Goal: Transaction & Acquisition: Purchase product/service

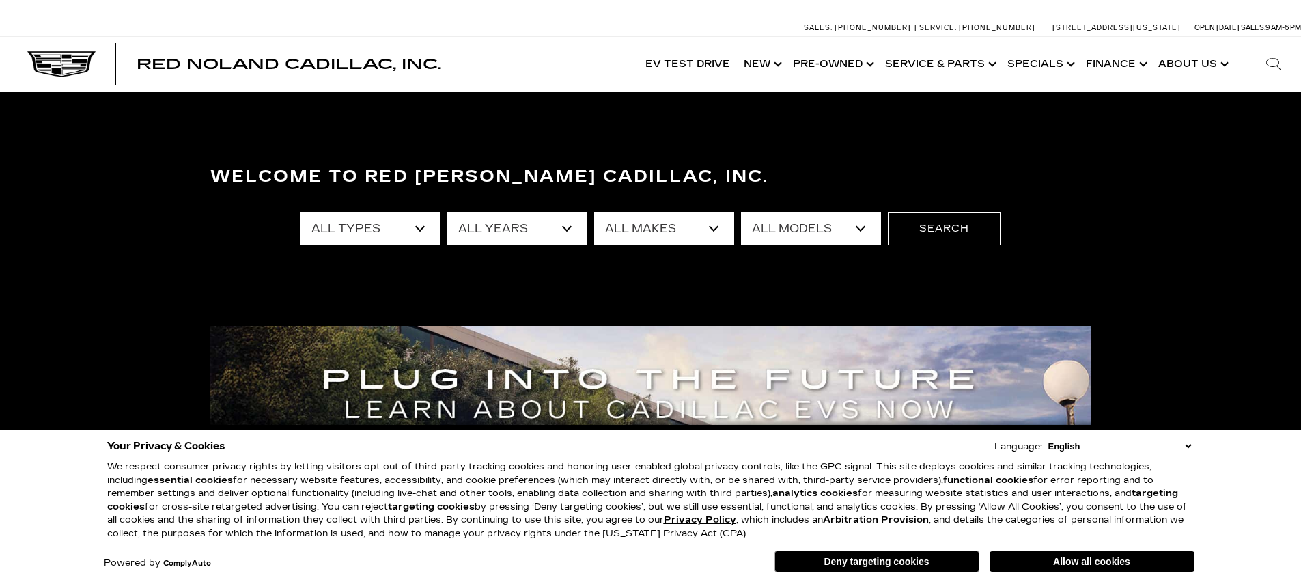
drag, startPoint x: 1006, startPoint y: 559, endPoint x: 928, endPoint y: 453, distance: 131.6
click at [1006, 557] on button "Allow all cookies" at bounding box center [1092, 561] width 205 height 20
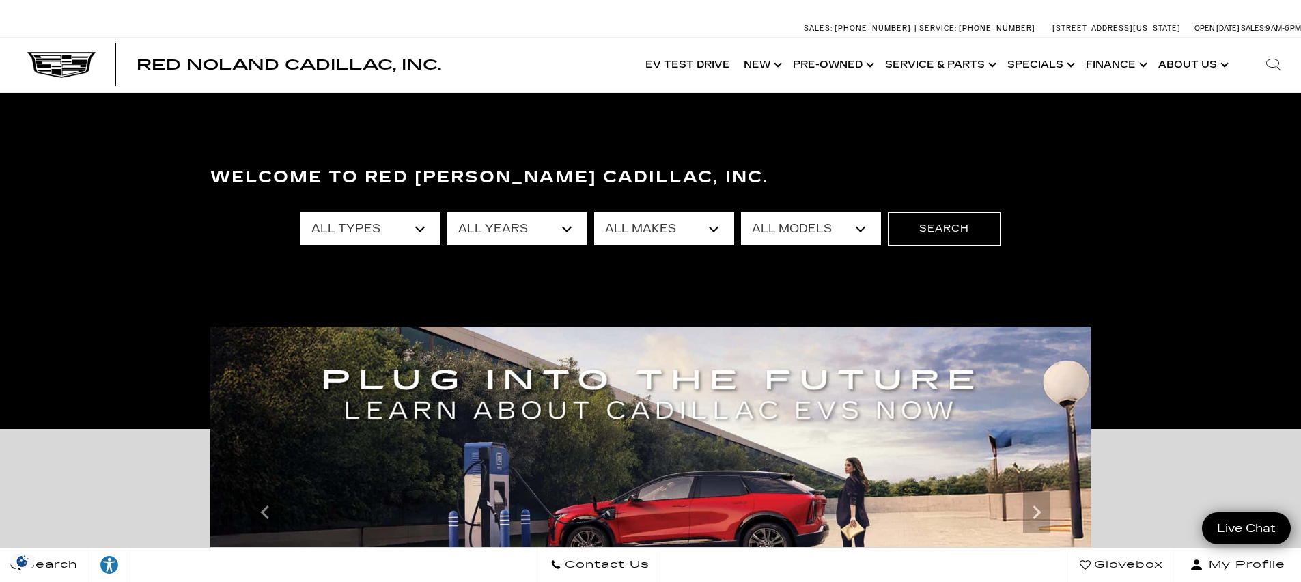
click at [714, 226] on select "All Makes Audi BMW Buick Cadillac Chevrolet Ford Honda Jeep Land Rover Lexus Me…" at bounding box center [664, 228] width 140 height 33
select select "Cadillac"
click at [594, 212] on select "All Makes Audi BMW Buick Cadillac Chevrolet Ford Honda Jeep Land Rover Lexus Me…" at bounding box center [664, 228] width 140 height 33
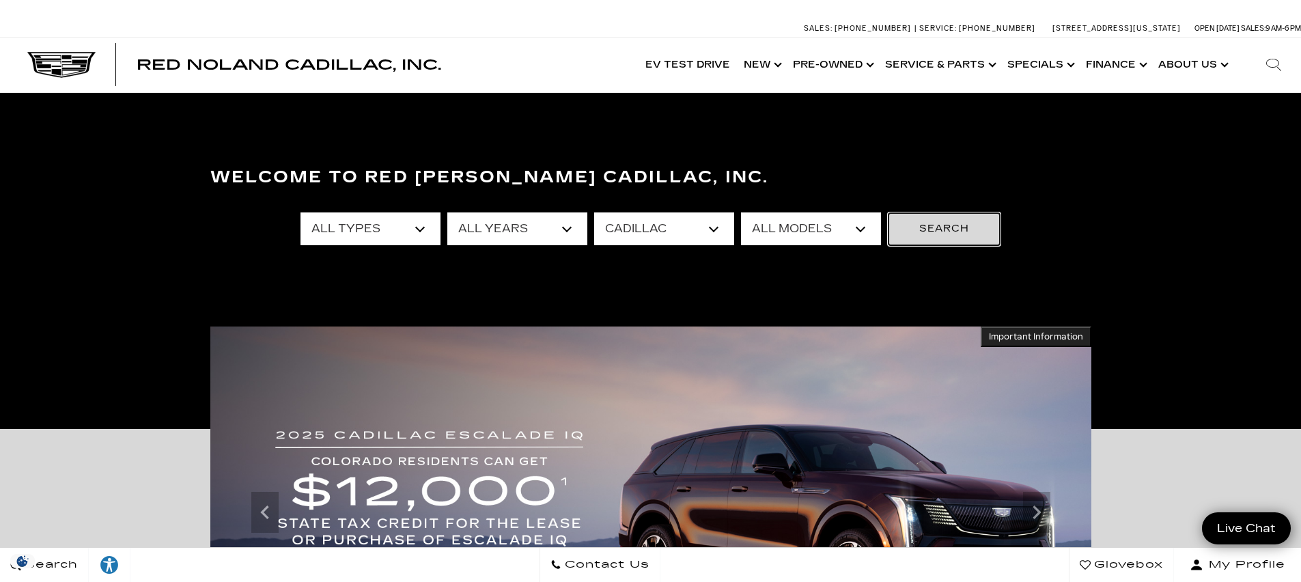
click at [935, 232] on button "Search" at bounding box center [944, 228] width 113 height 33
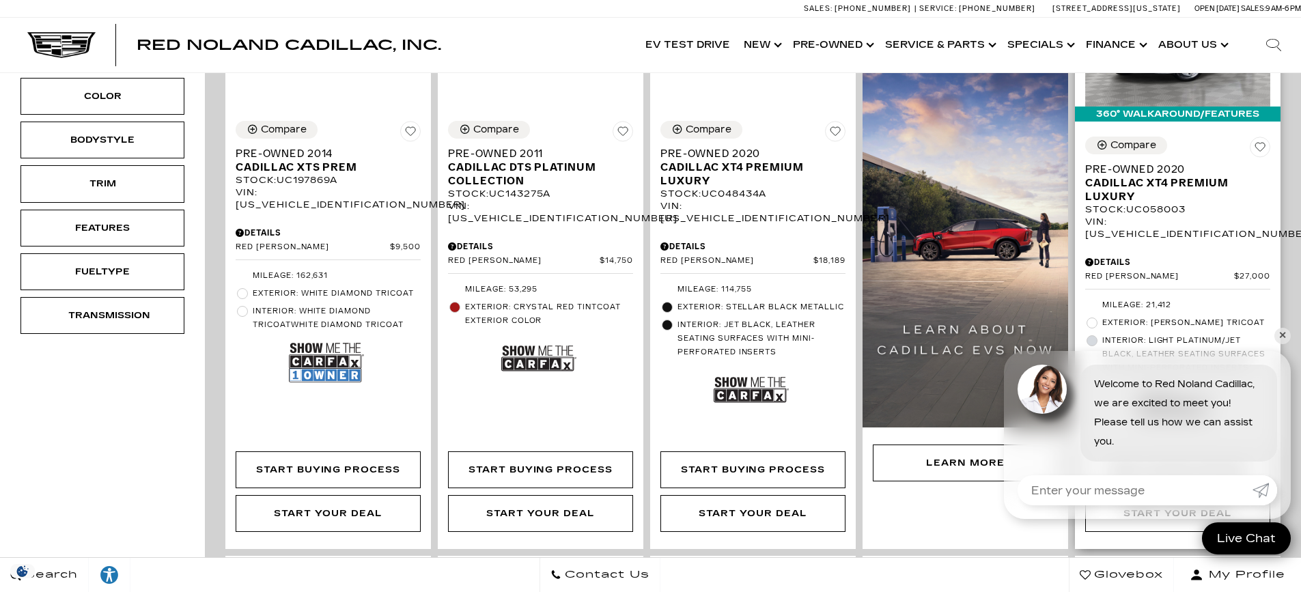
scroll to position [547, 0]
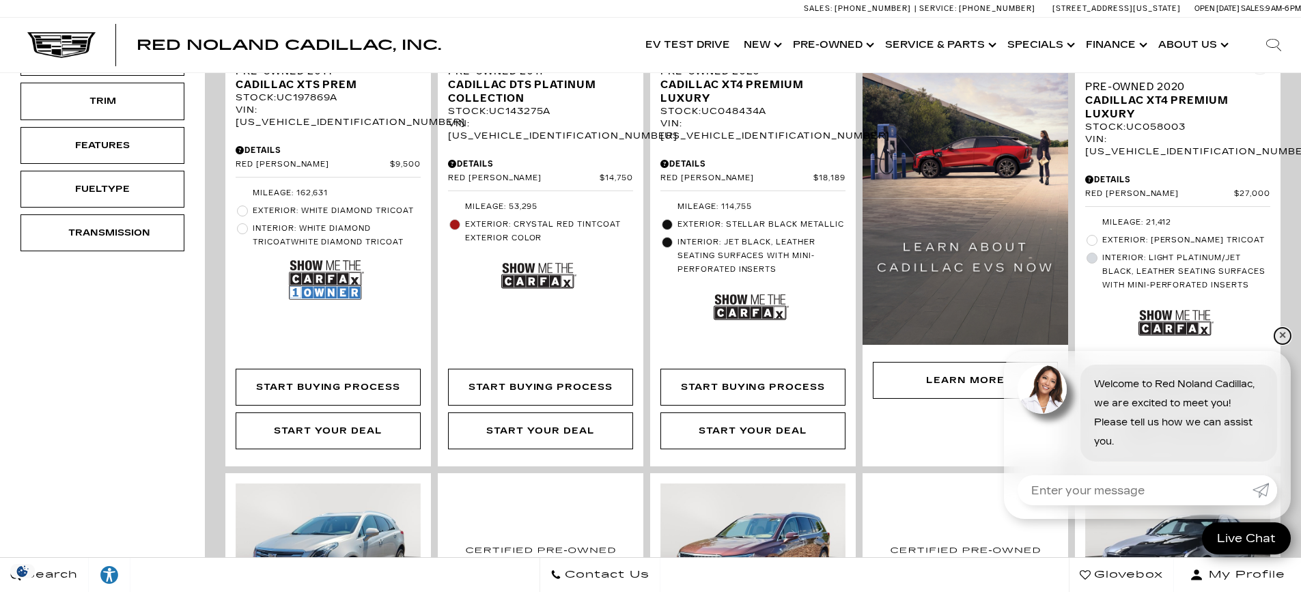
click at [1284, 335] on link "✕" at bounding box center [1283, 336] width 16 height 16
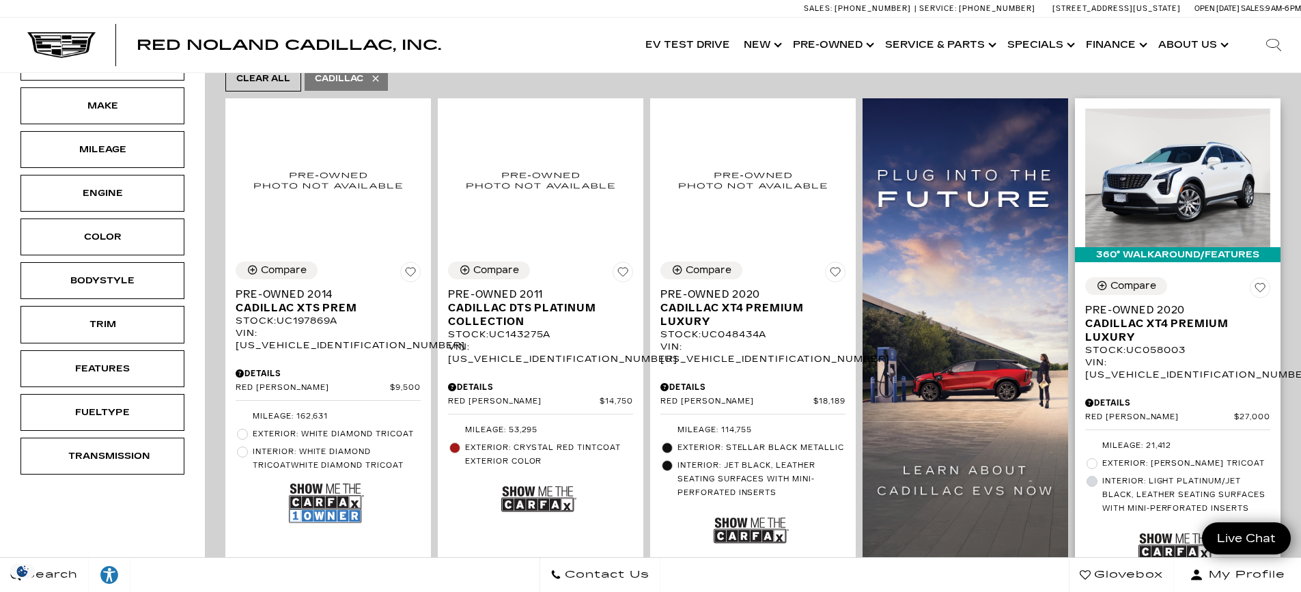
scroll to position [205, 0]
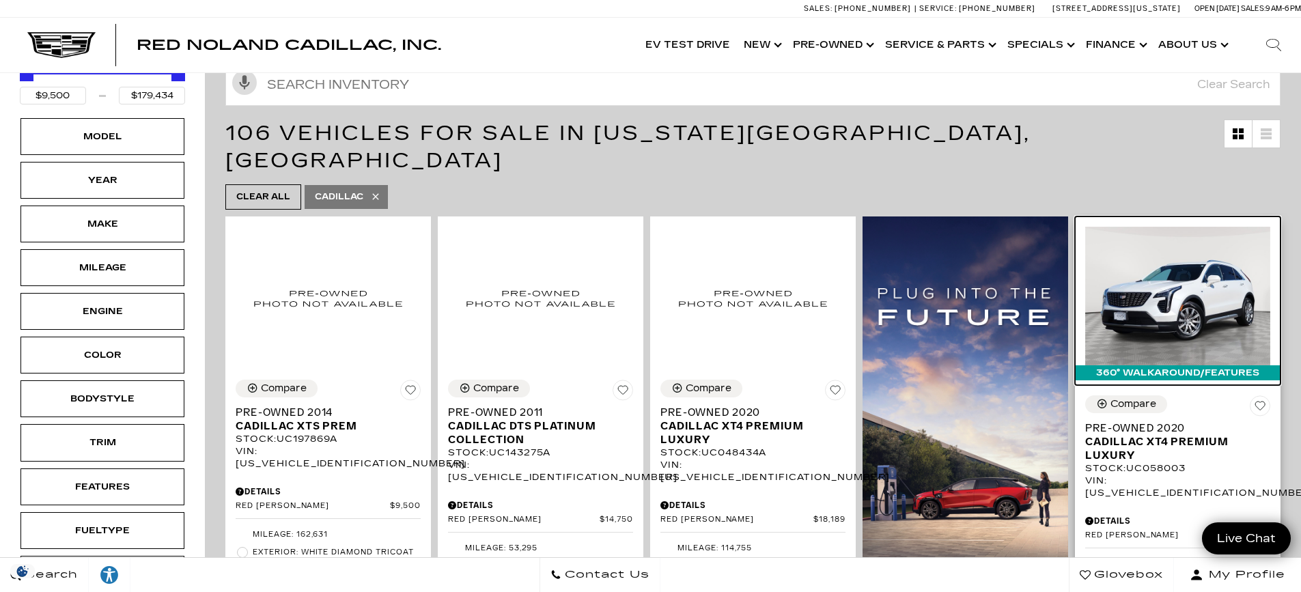
click at [1174, 256] on img at bounding box center [1177, 296] width 185 height 139
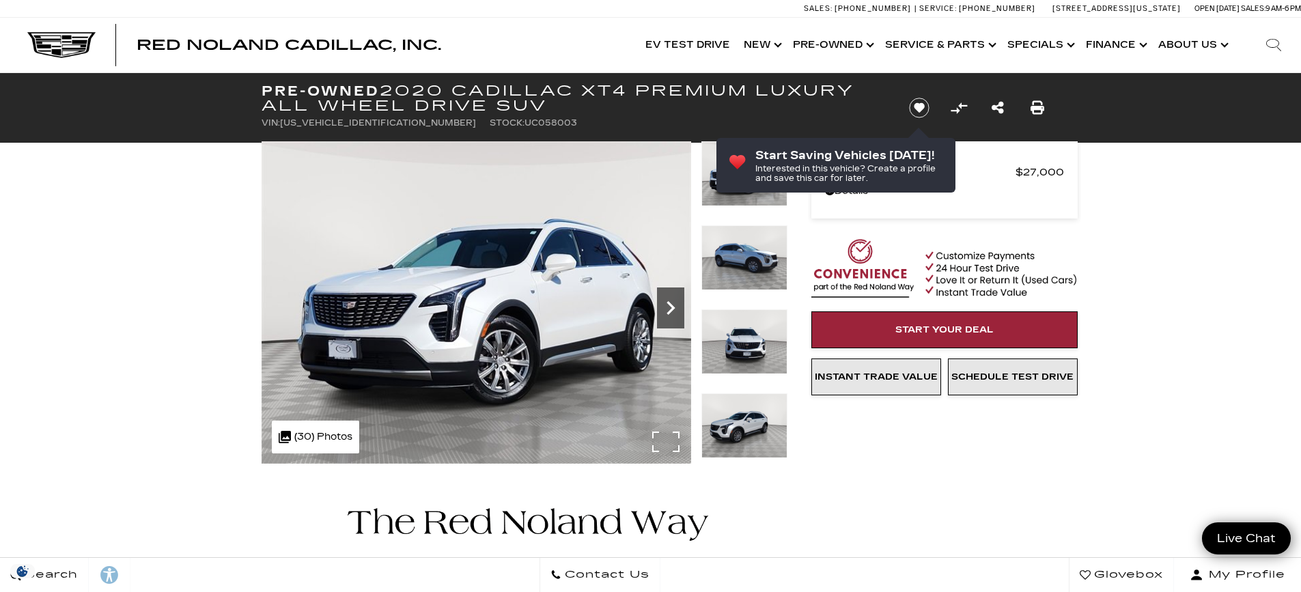
click at [664, 307] on icon "Next" at bounding box center [670, 307] width 27 height 27
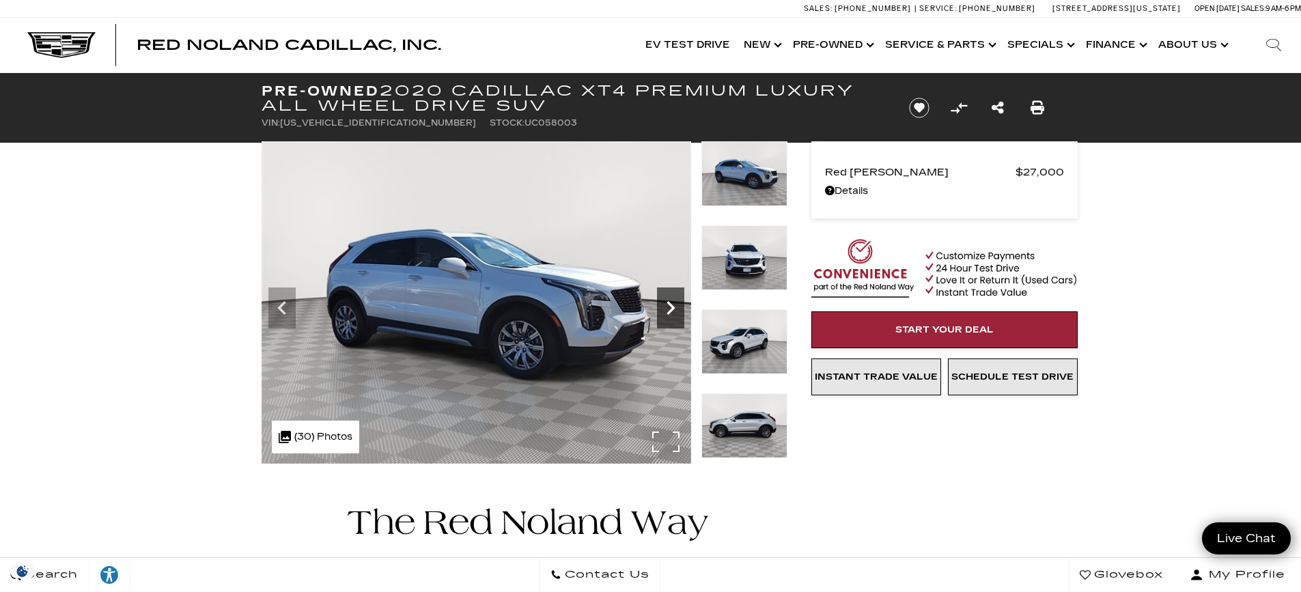
click at [664, 307] on icon "Next" at bounding box center [670, 307] width 27 height 27
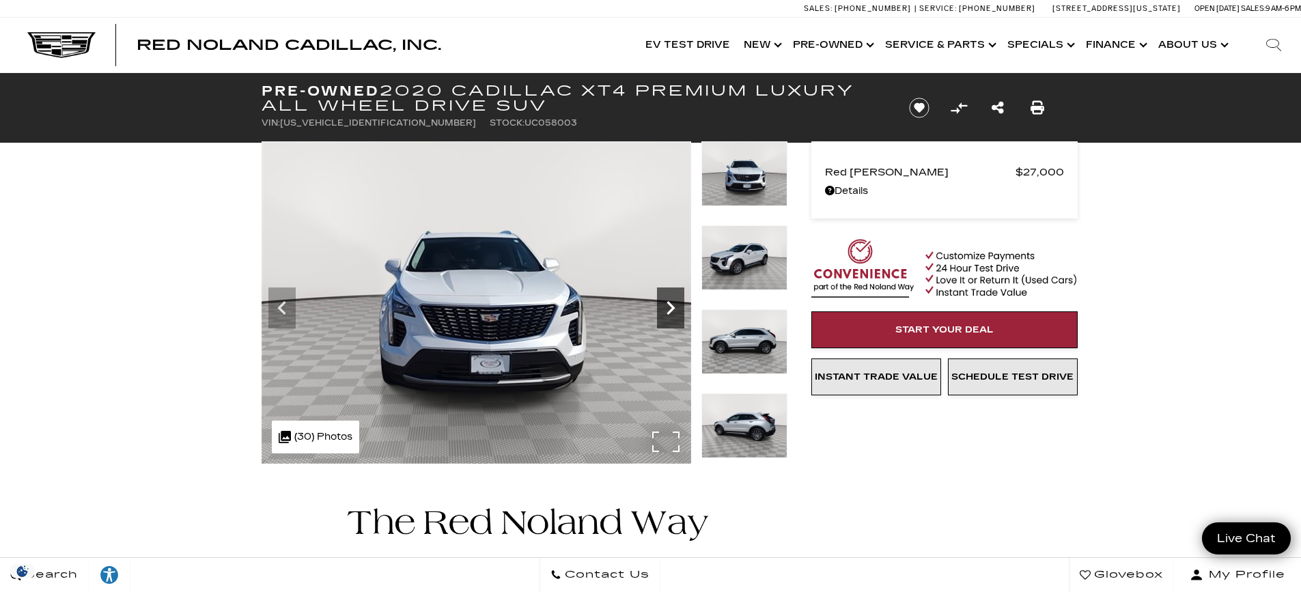
click at [664, 307] on icon "Next" at bounding box center [670, 307] width 27 height 27
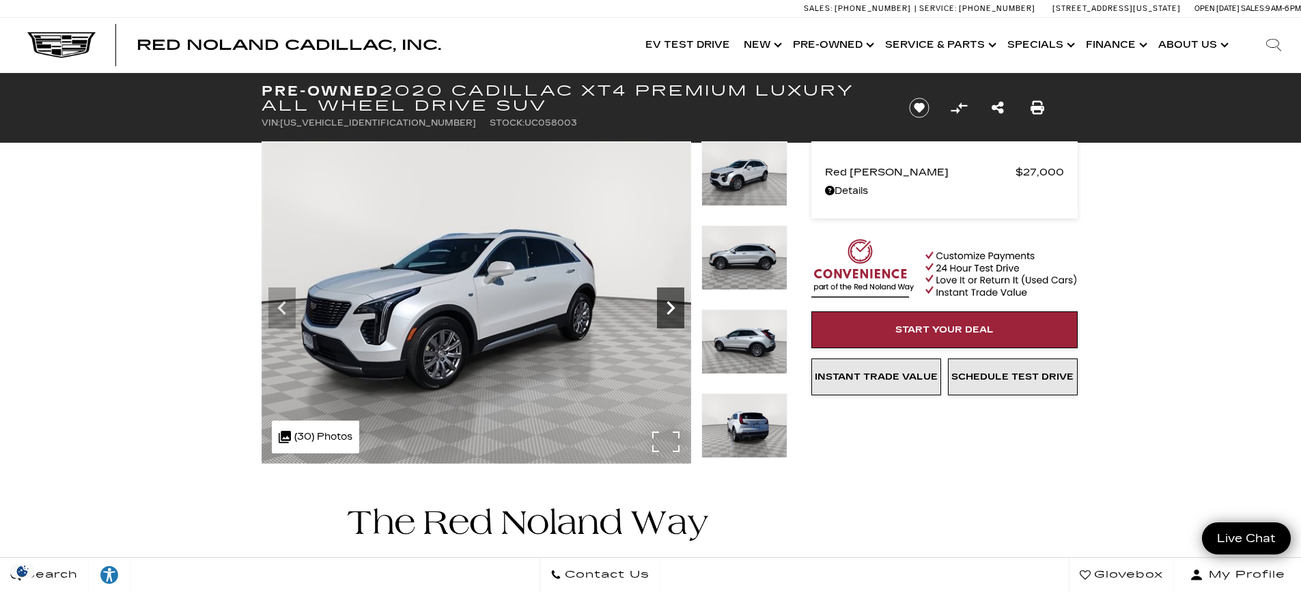
click at [664, 307] on icon "Next" at bounding box center [670, 307] width 27 height 27
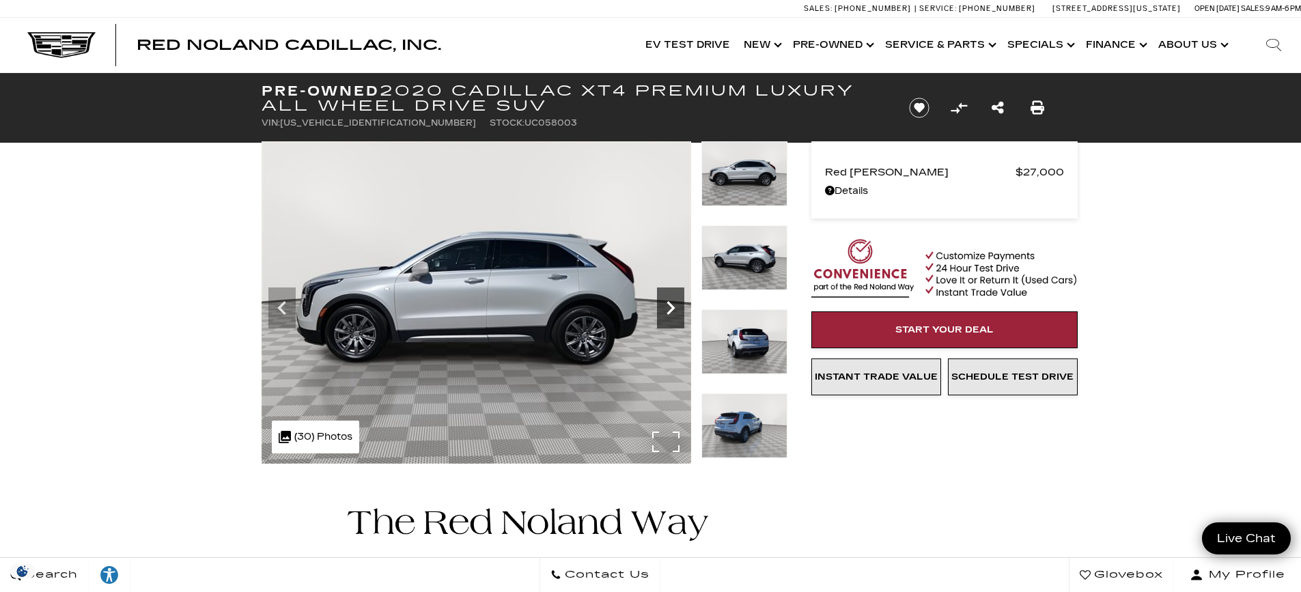
click at [664, 307] on icon "Next" at bounding box center [670, 307] width 27 height 27
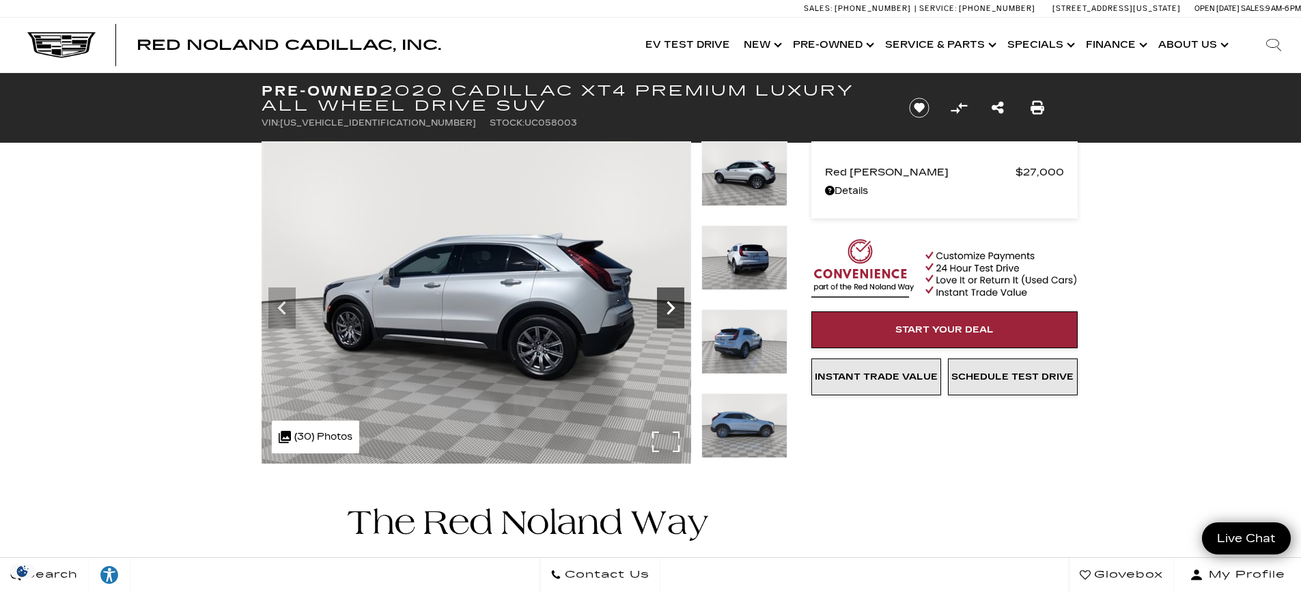
click at [664, 307] on icon "Next" at bounding box center [670, 307] width 27 height 27
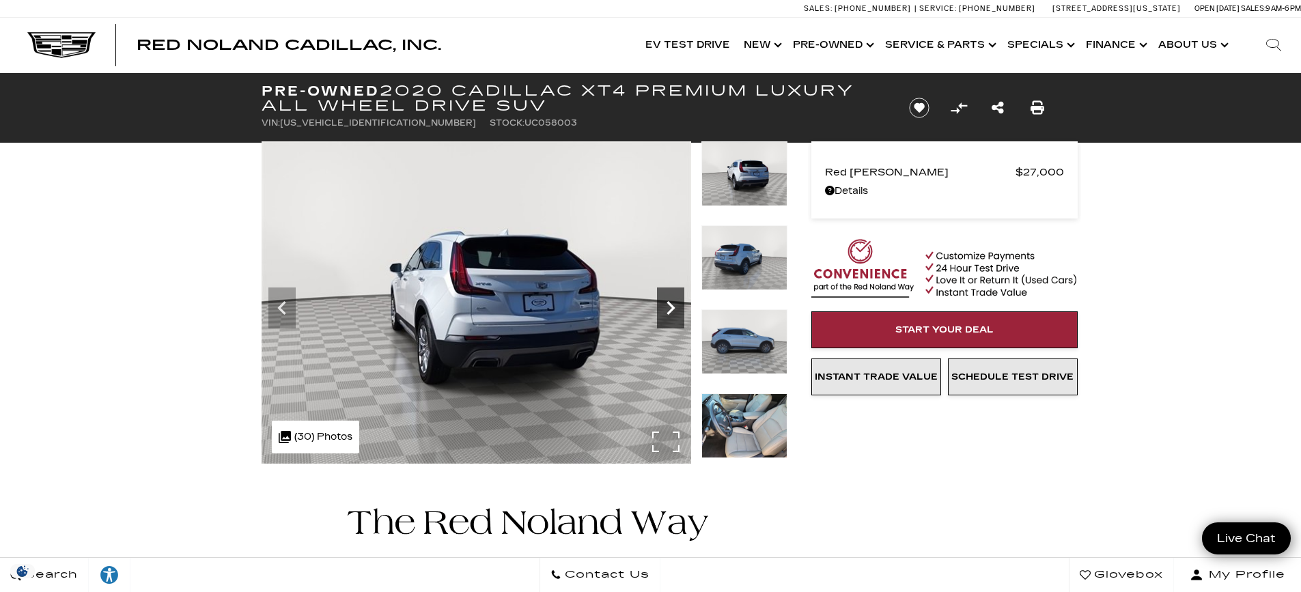
click at [664, 307] on icon "Next" at bounding box center [670, 307] width 27 height 27
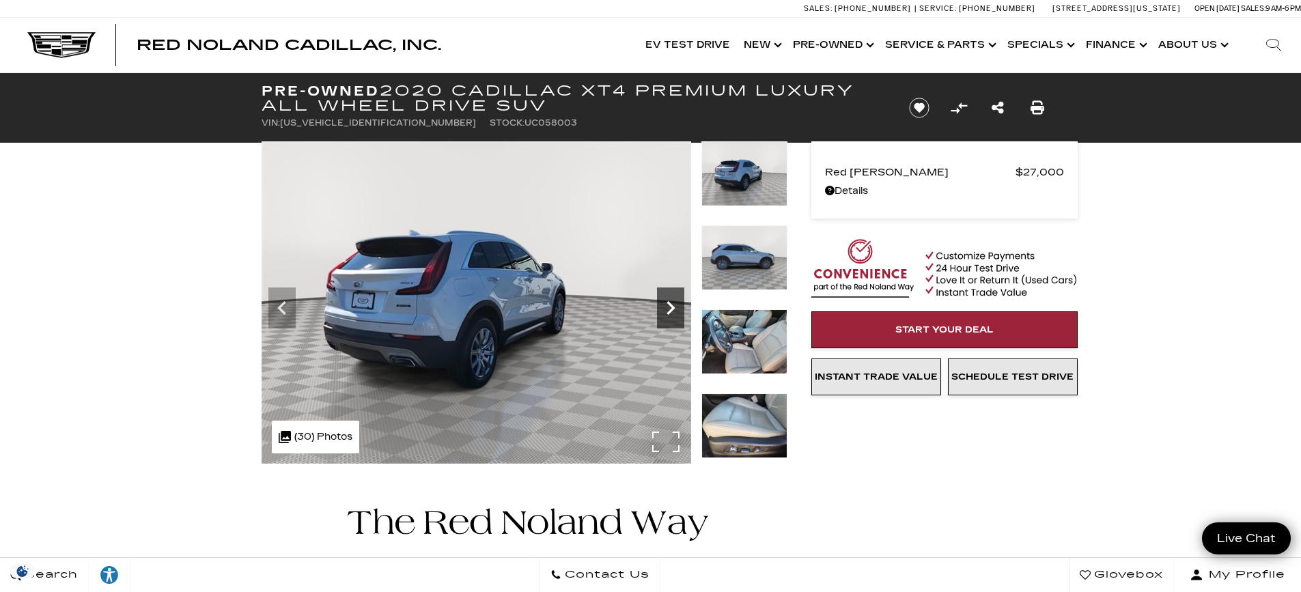
click at [664, 307] on icon "Next" at bounding box center [670, 307] width 27 height 27
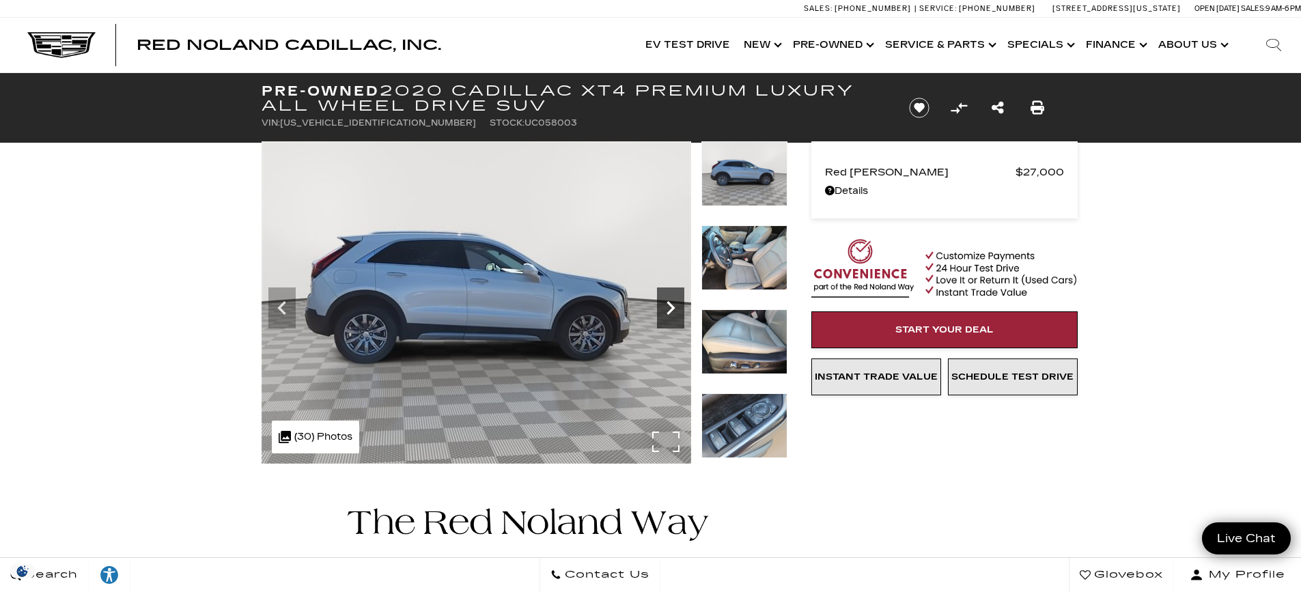
click at [664, 307] on icon "Next" at bounding box center [670, 307] width 27 height 27
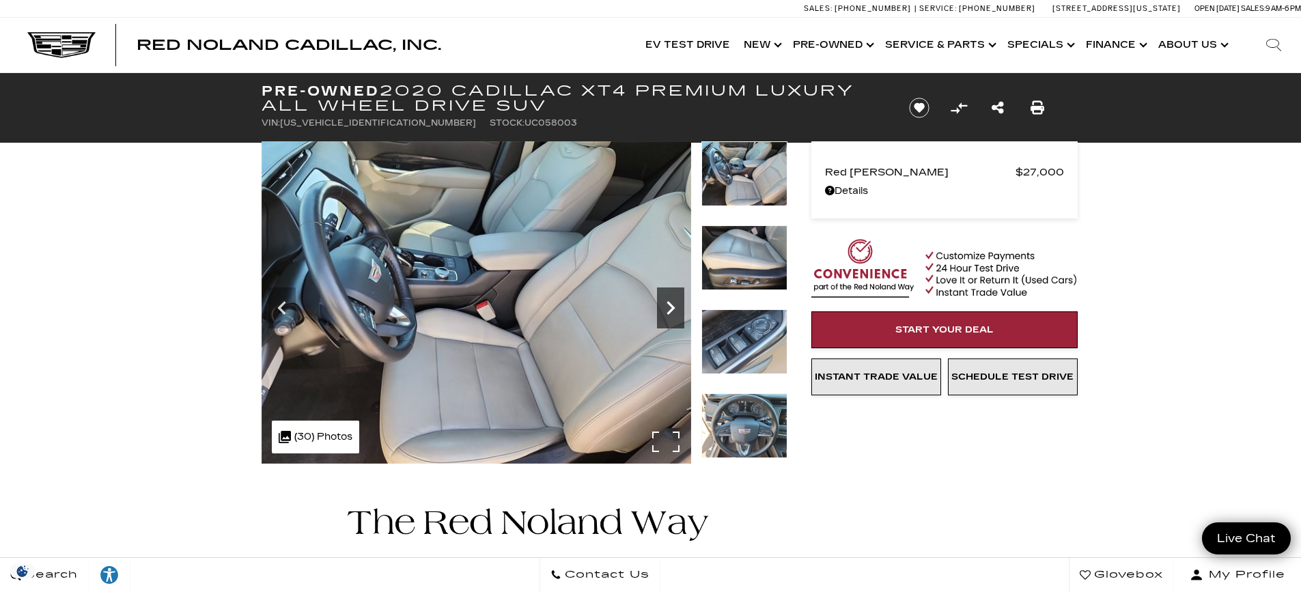
click at [664, 307] on icon "Next" at bounding box center [670, 307] width 27 height 27
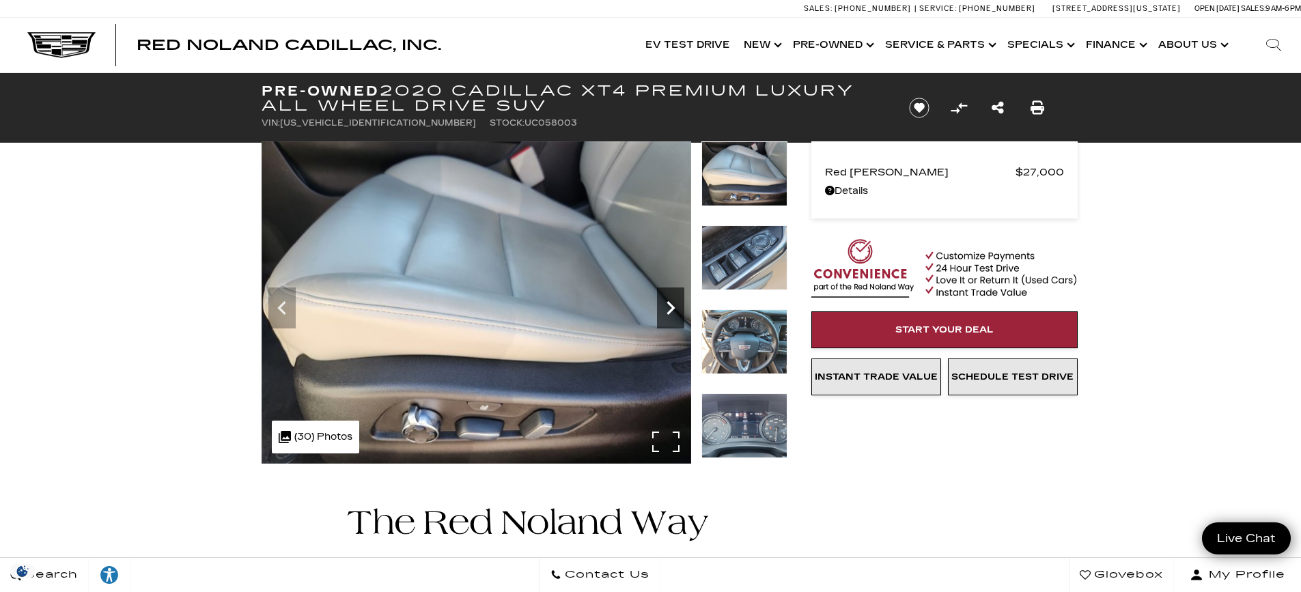
click at [664, 307] on icon "Next" at bounding box center [670, 307] width 27 height 27
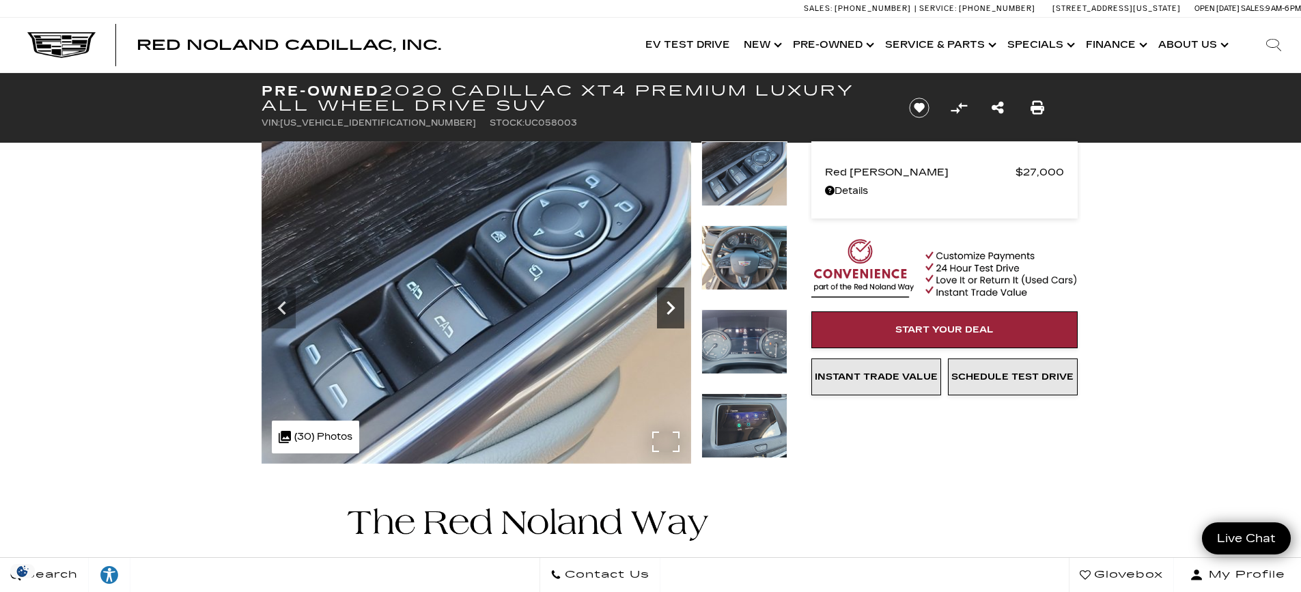
click at [664, 307] on icon "Next" at bounding box center [670, 307] width 27 height 27
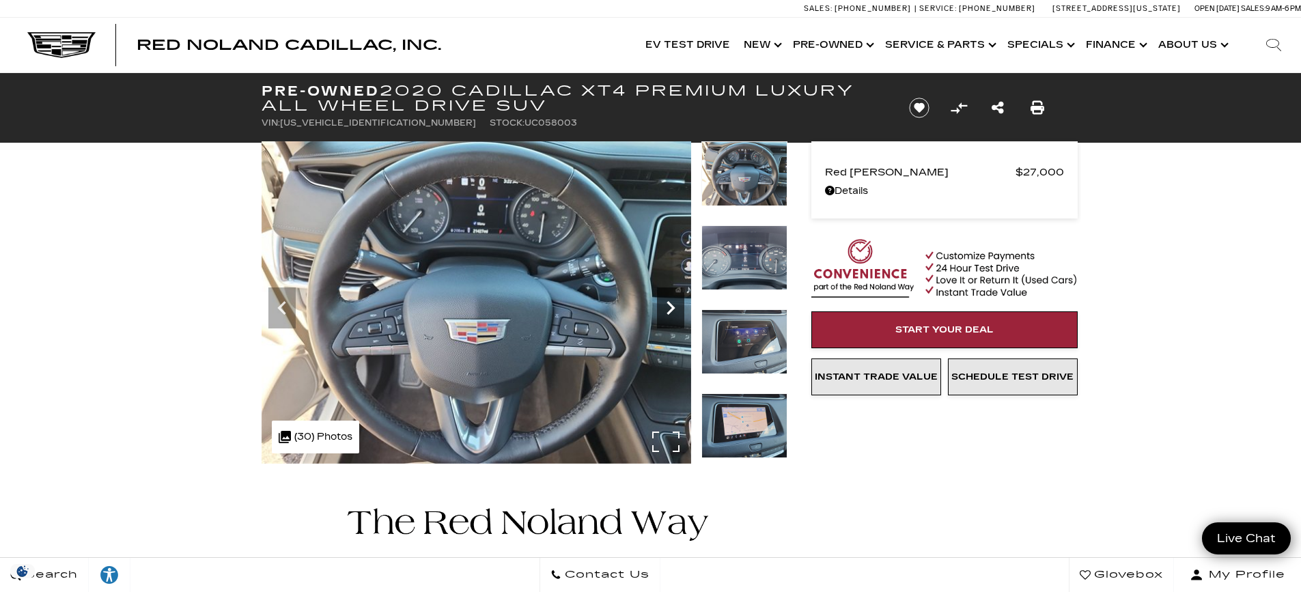
click at [664, 307] on icon "Next" at bounding box center [670, 307] width 27 height 27
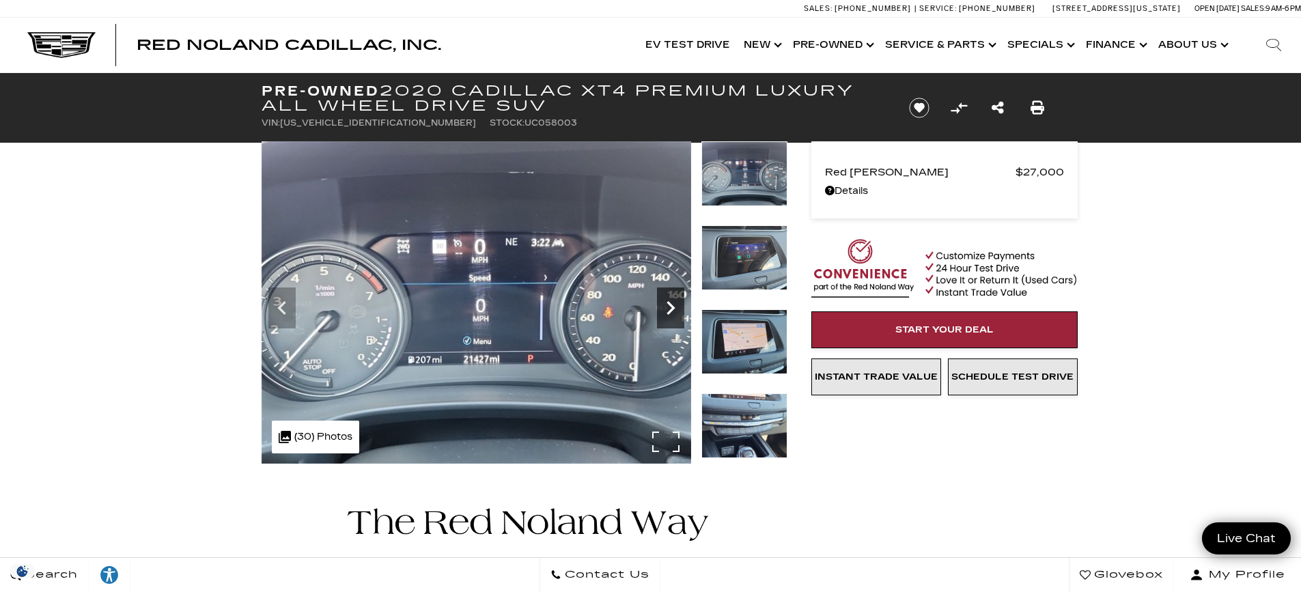
click at [664, 307] on icon "Next" at bounding box center [670, 307] width 27 height 27
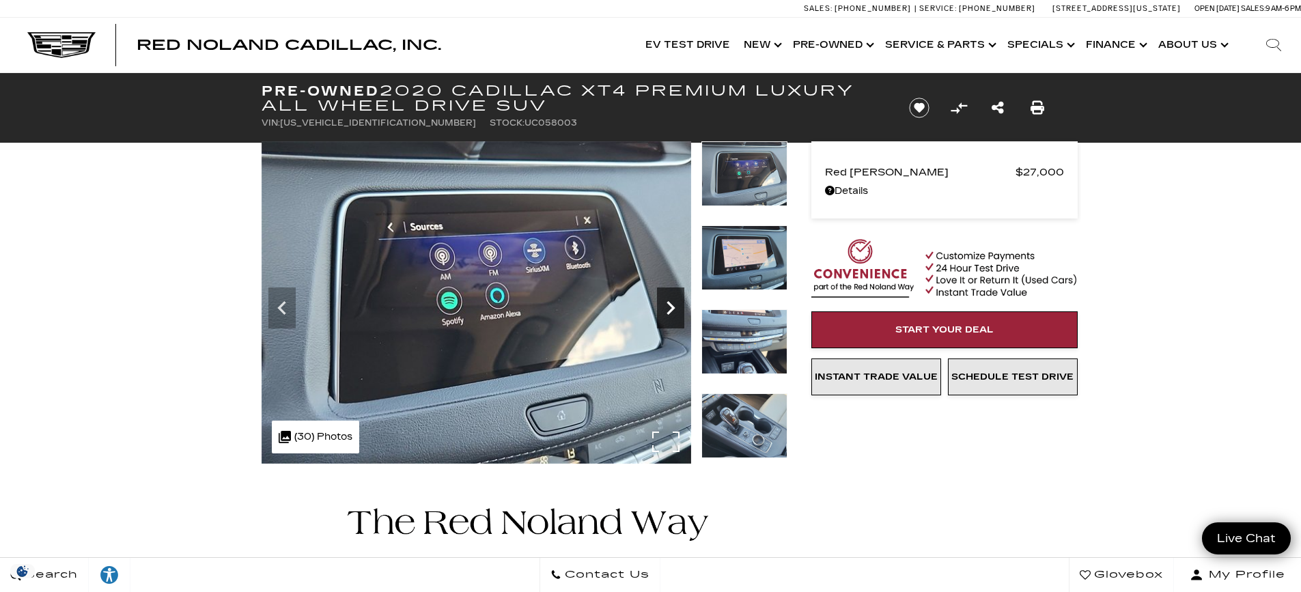
click at [664, 307] on icon "Next" at bounding box center [670, 307] width 27 height 27
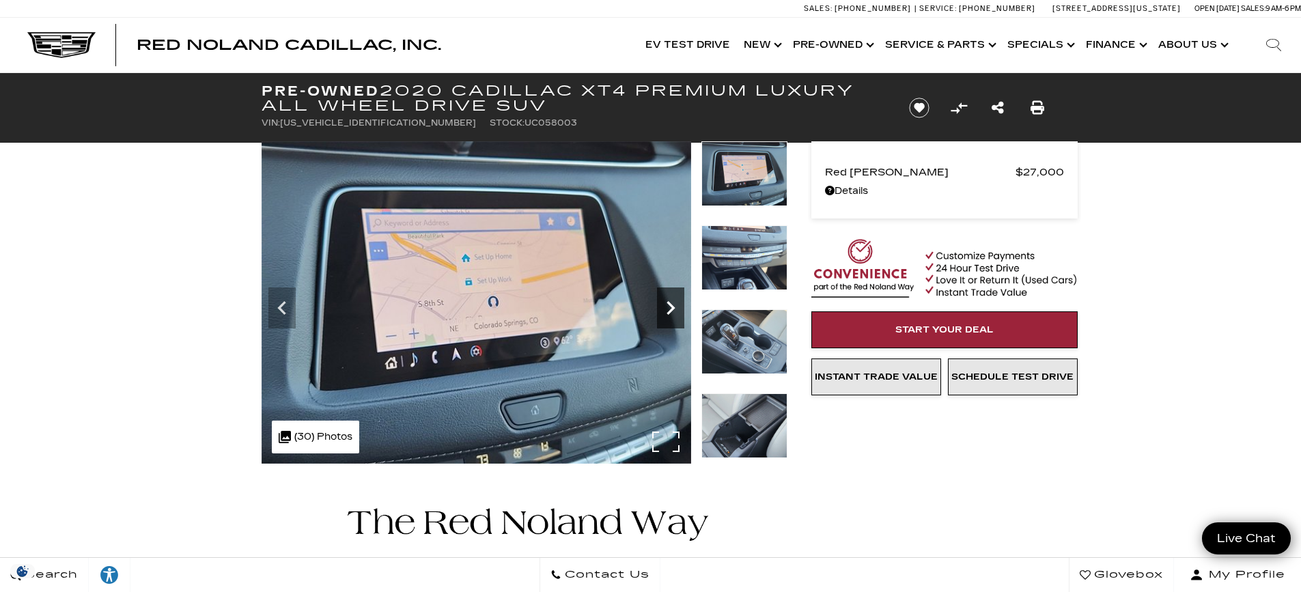
click at [664, 307] on icon "Next" at bounding box center [670, 307] width 27 height 27
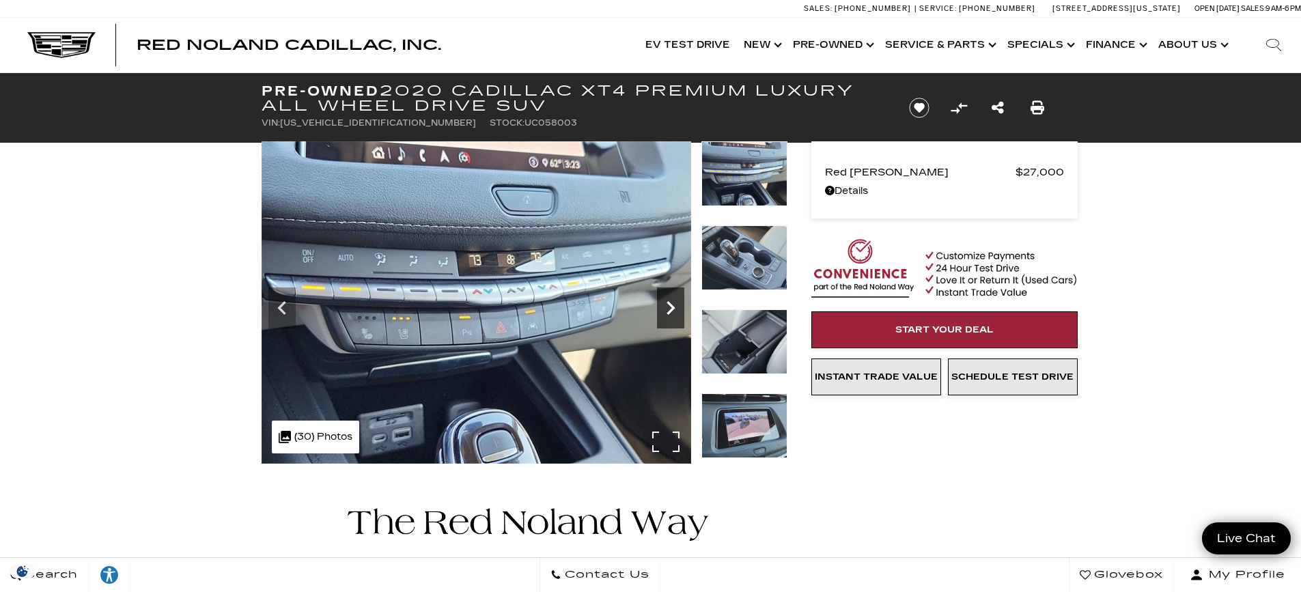
click at [664, 307] on icon "Next" at bounding box center [670, 307] width 27 height 27
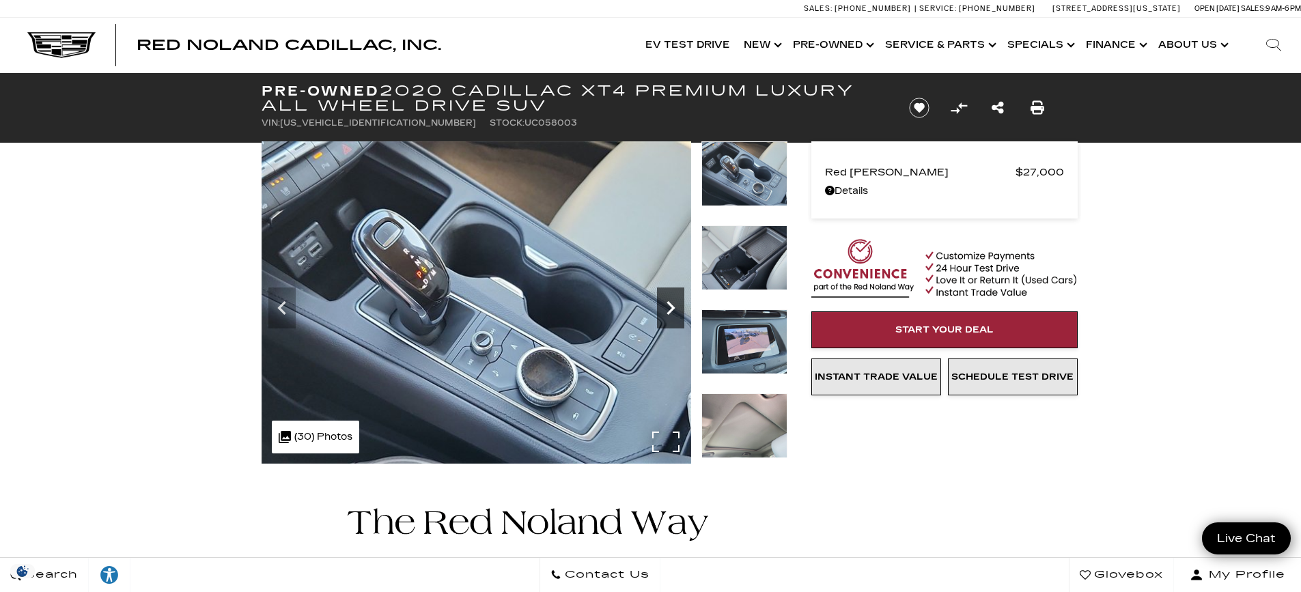
click at [664, 307] on icon "Next" at bounding box center [670, 307] width 27 height 27
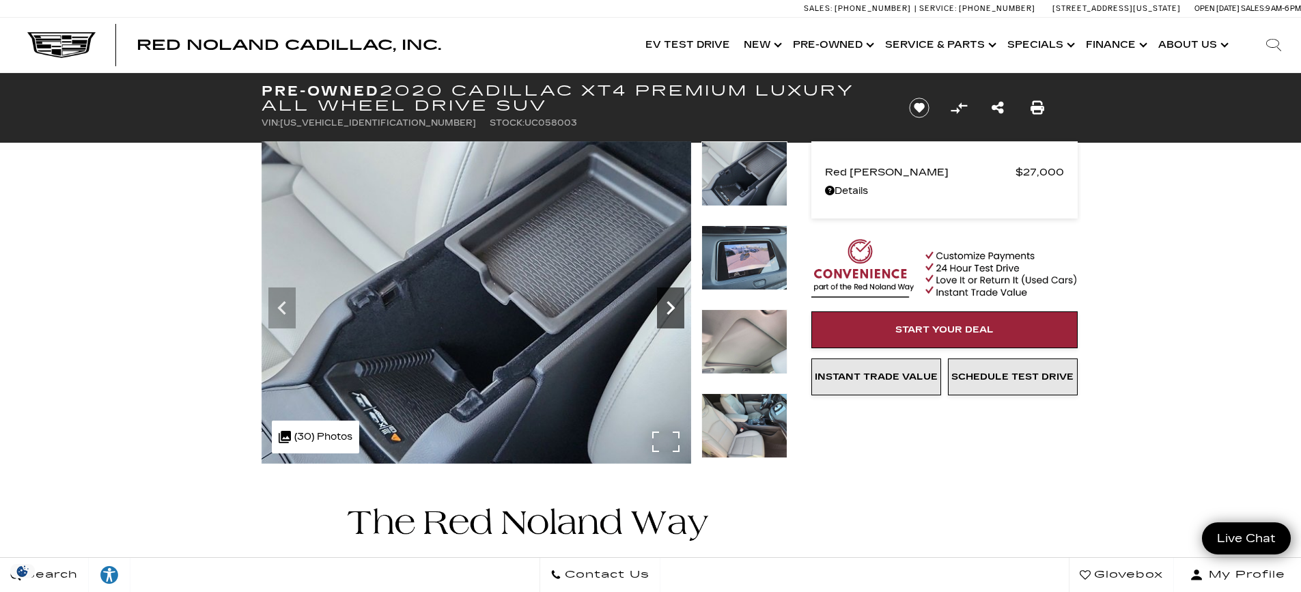
click at [664, 307] on icon "Next" at bounding box center [670, 307] width 27 height 27
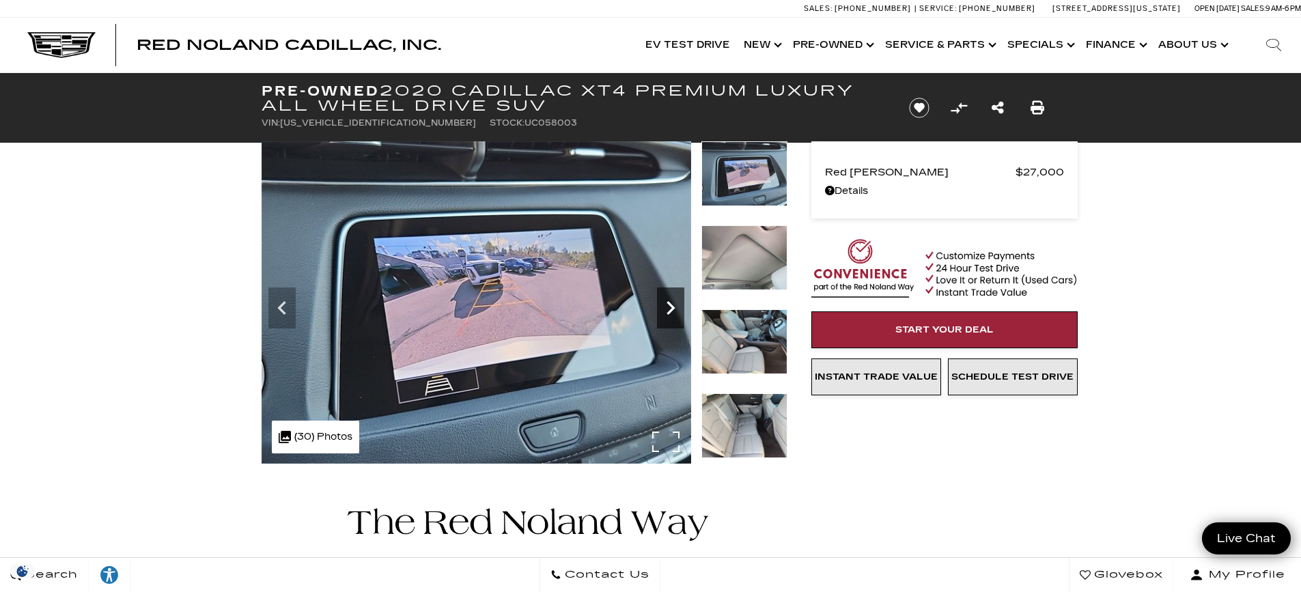
click at [664, 307] on icon "Next" at bounding box center [670, 307] width 27 height 27
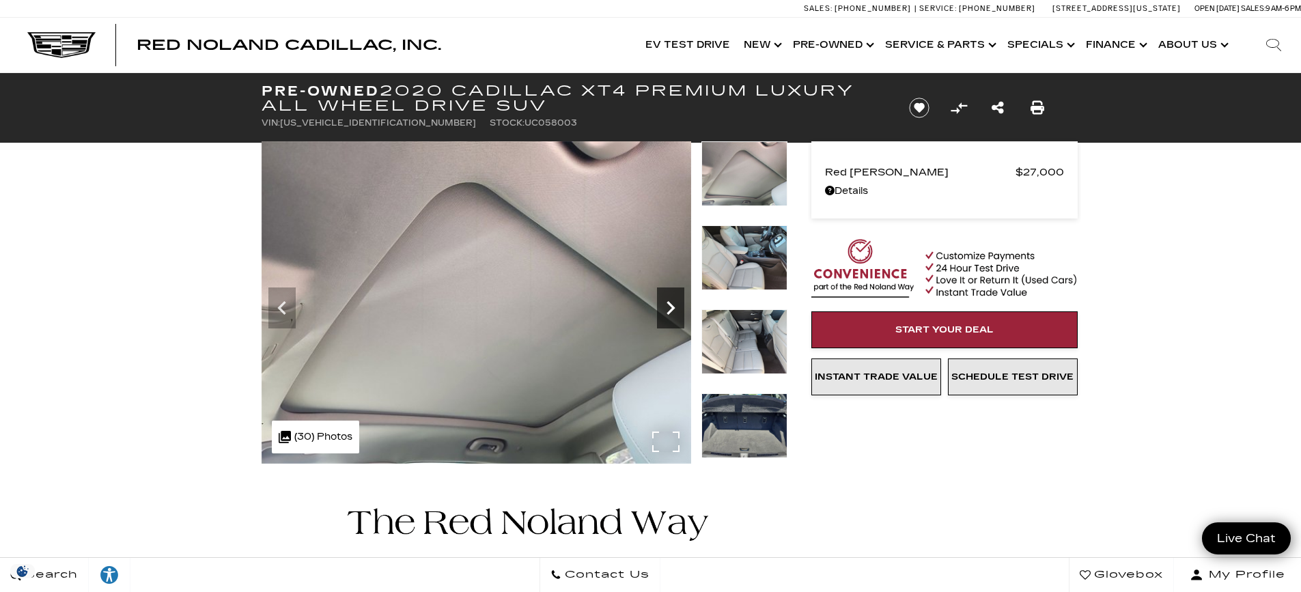
click at [664, 307] on icon "Next" at bounding box center [670, 307] width 27 height 27
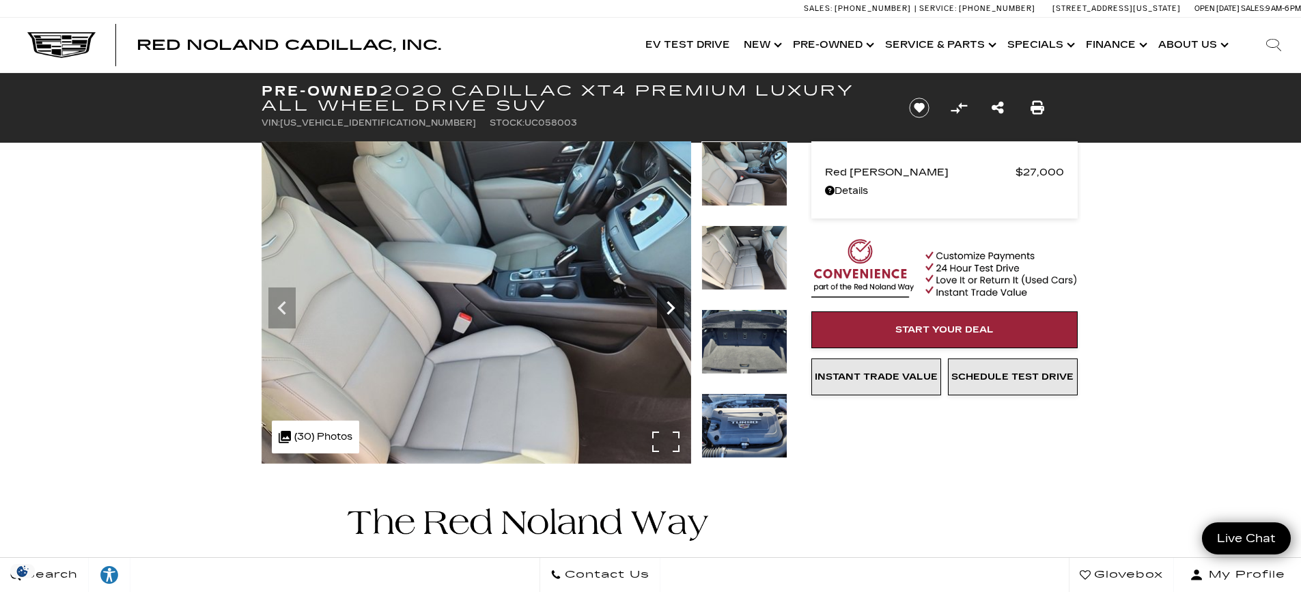
click at [664, 307] on icon "Next" at bounding box center [670, 307] width 27 height 27
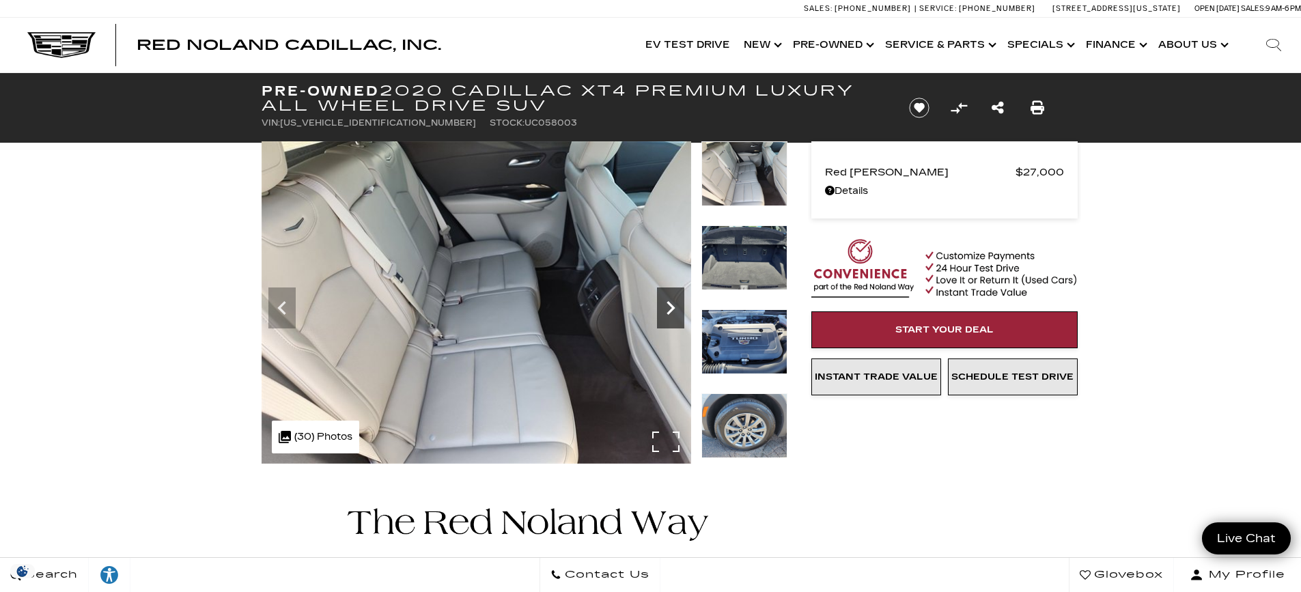
click at [664, 307] on icon "Next" at bounding box center [670, 307] width 27 height 27
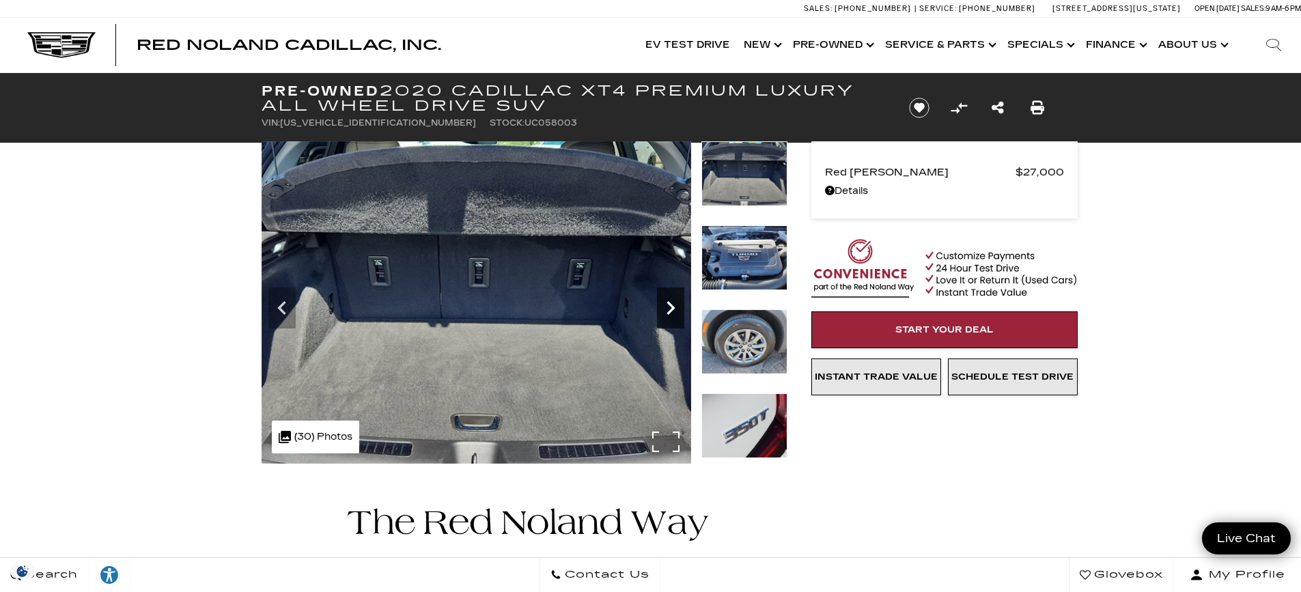
click at [664, 307] on icon "Next" at bounding box center [670, 307] width 27 height 27
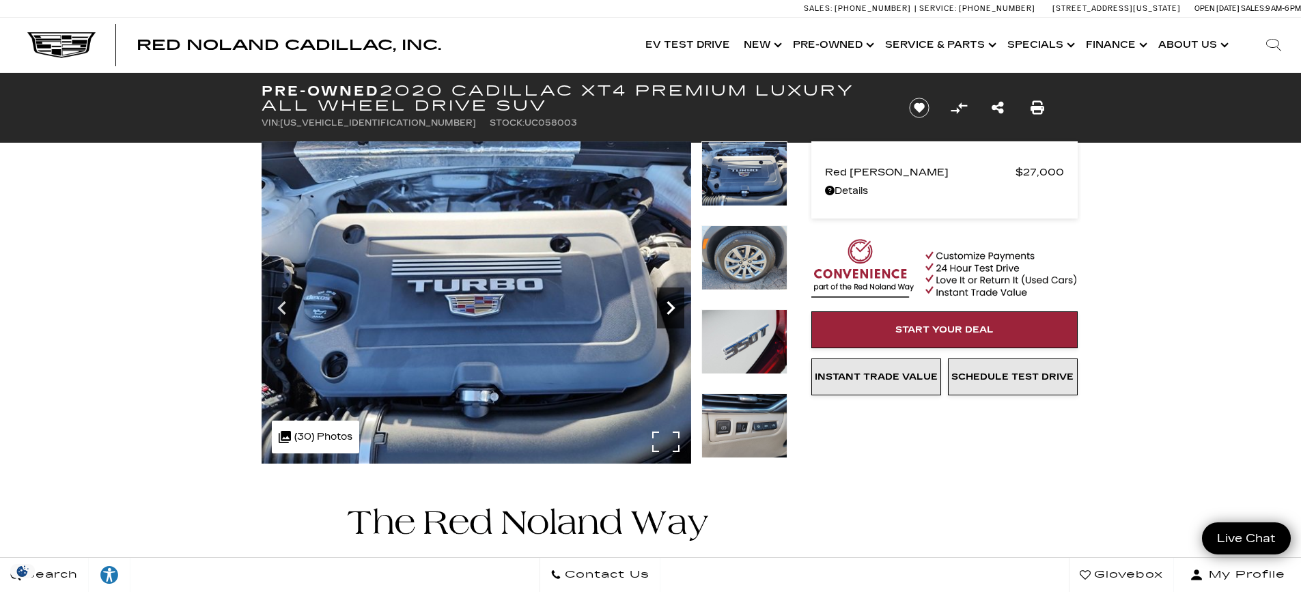
click at [664, 307] on icon "Next" at bounding box center [670, 307] width 27 height 27
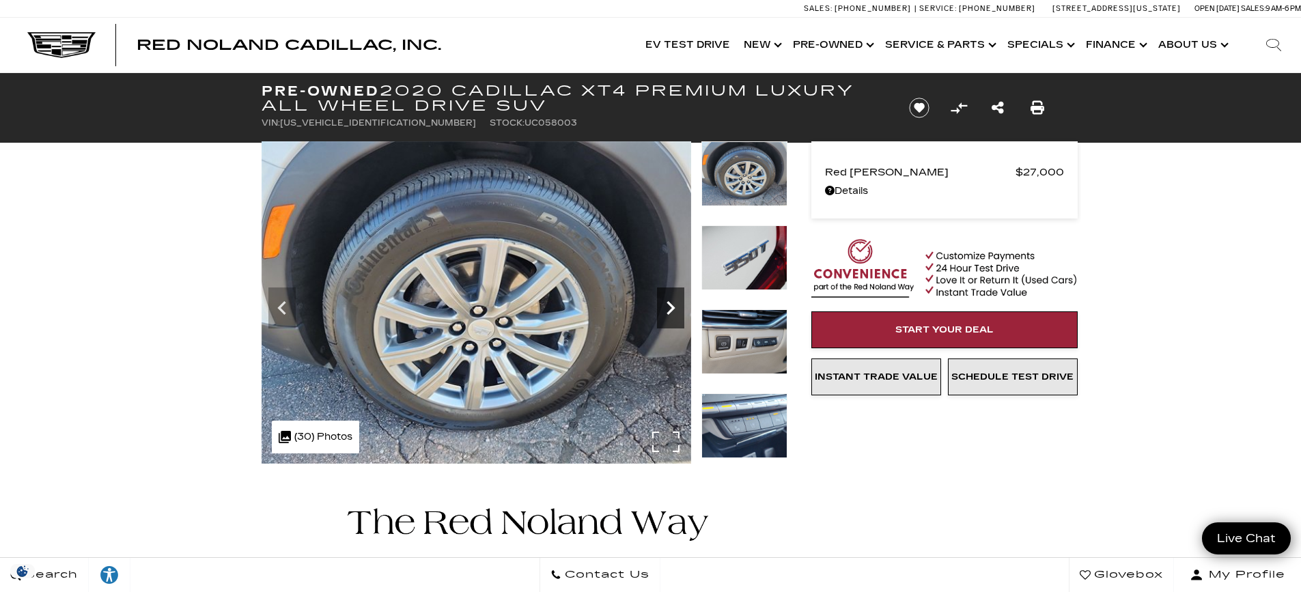
click at [664, 307] on icon "Next" at bounding box center [670, 307] width 27 height 27
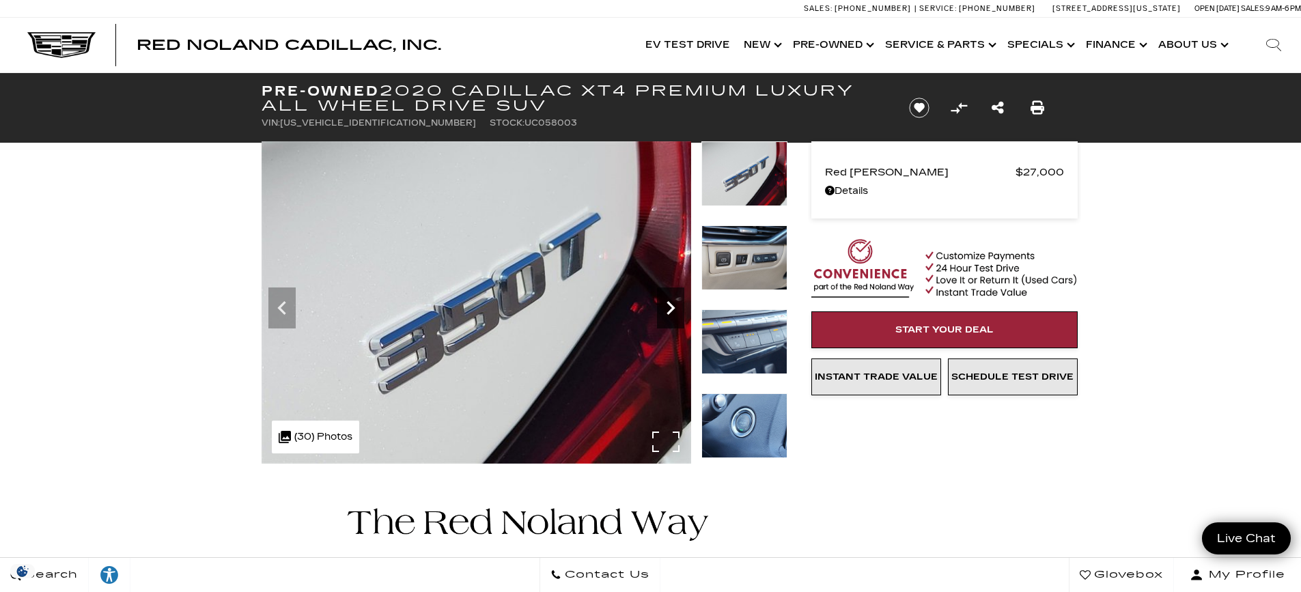
click at [664, 307] on icon "Next" at bounding box center [670, 307] width 27 height 27
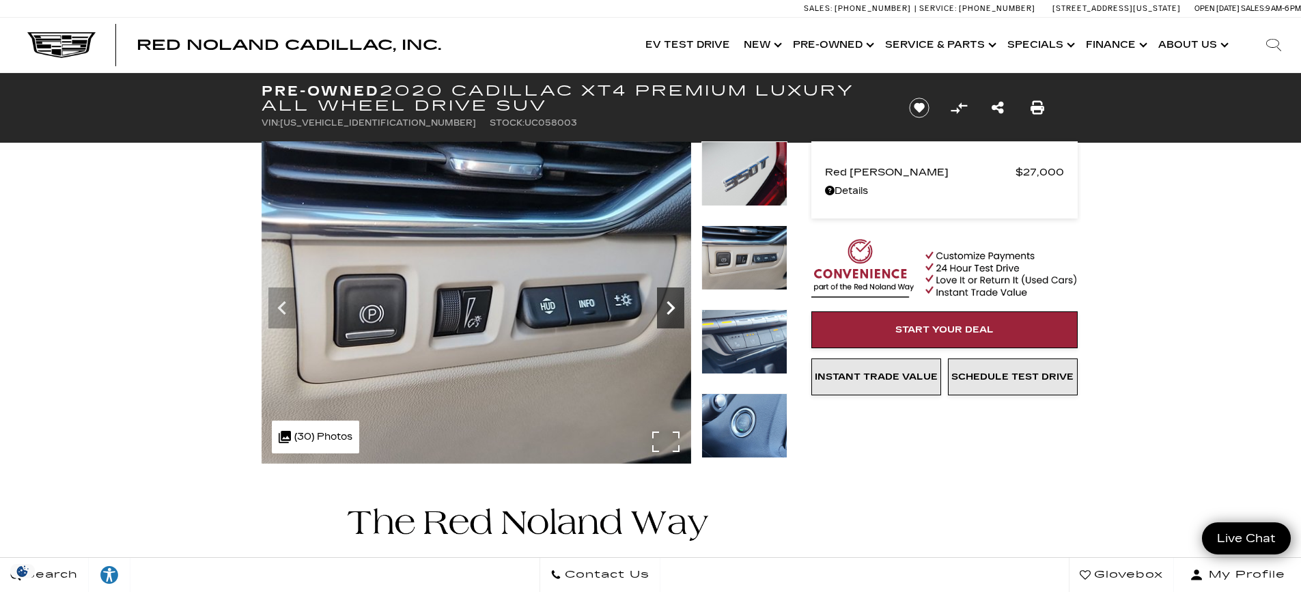
click at [664, 307] on icon "Next" at bounding box center [670, 307] width 27 height 27
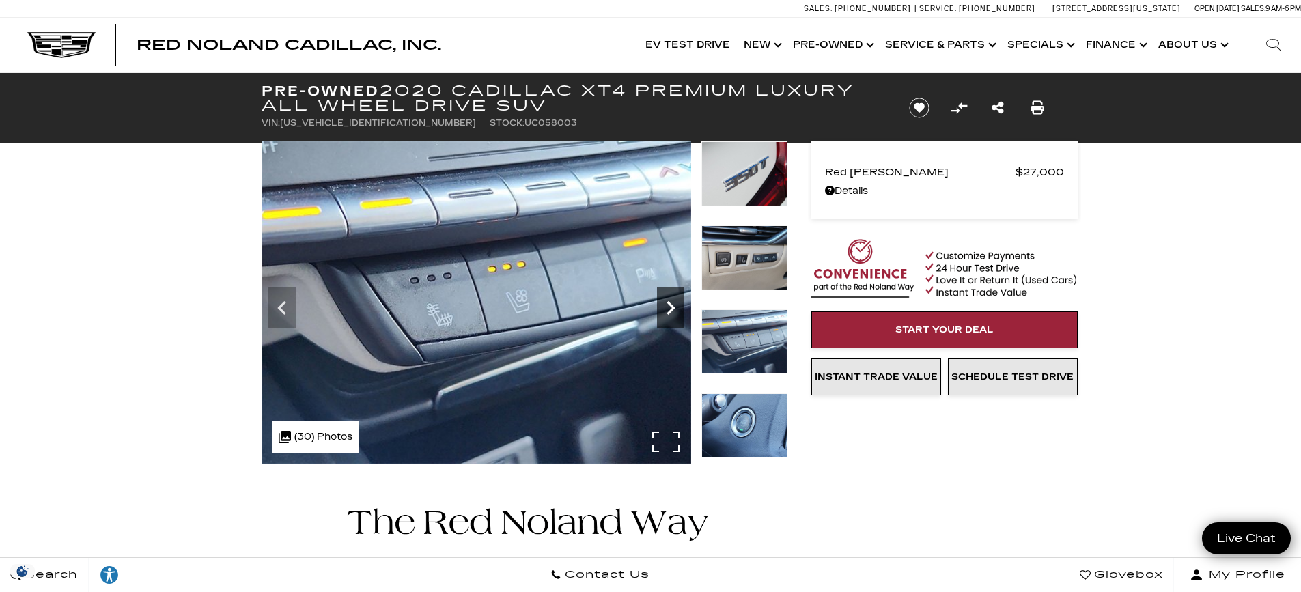
click at [664, 307] on icon "Next" at bounding box center [670, 307] width 27 height 27
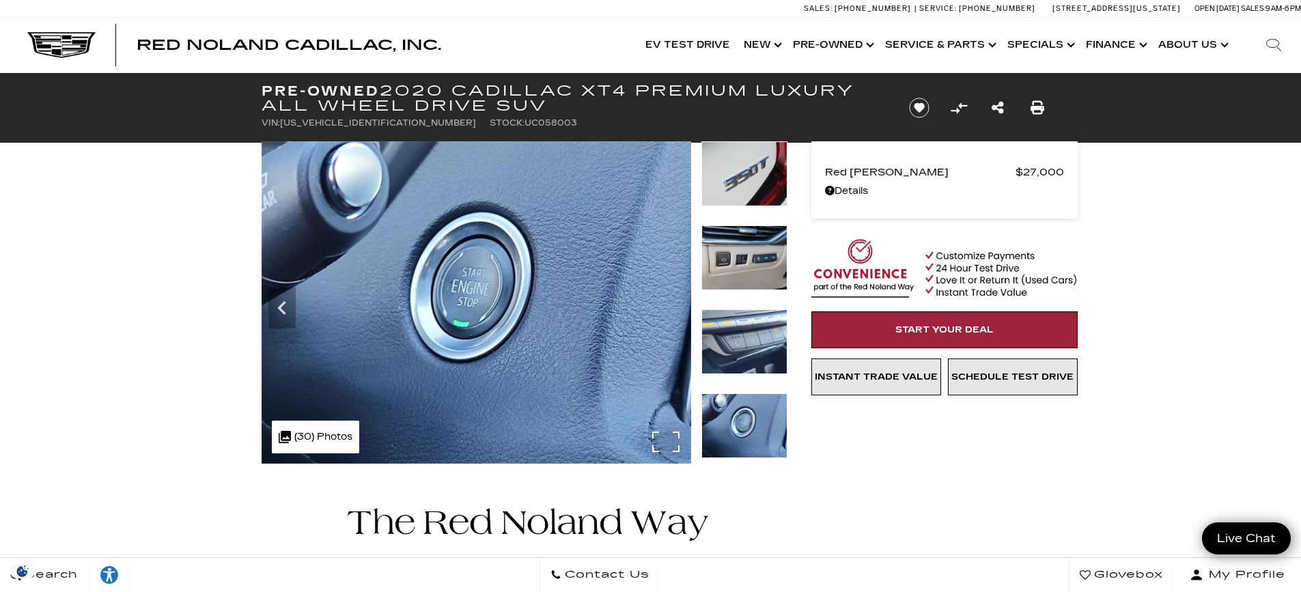
click at [664, 307] on img at bounding box center [477, 302] width 430 height 322
